Goal: Find specific page/section: Find specific page/section

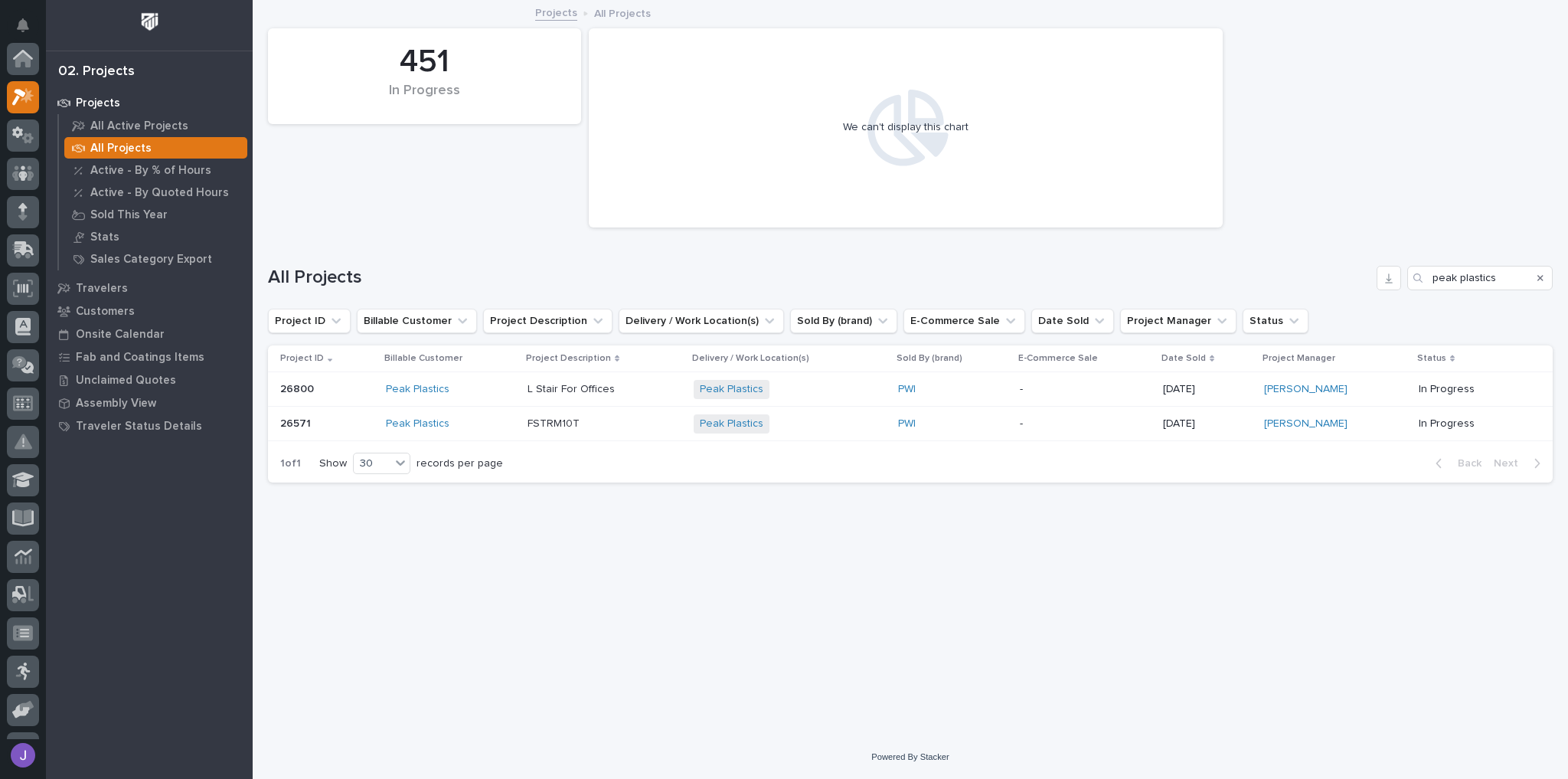
scroll to position [39, 0]
